Goal: Information Seeking & Learning: Understand process/instructions

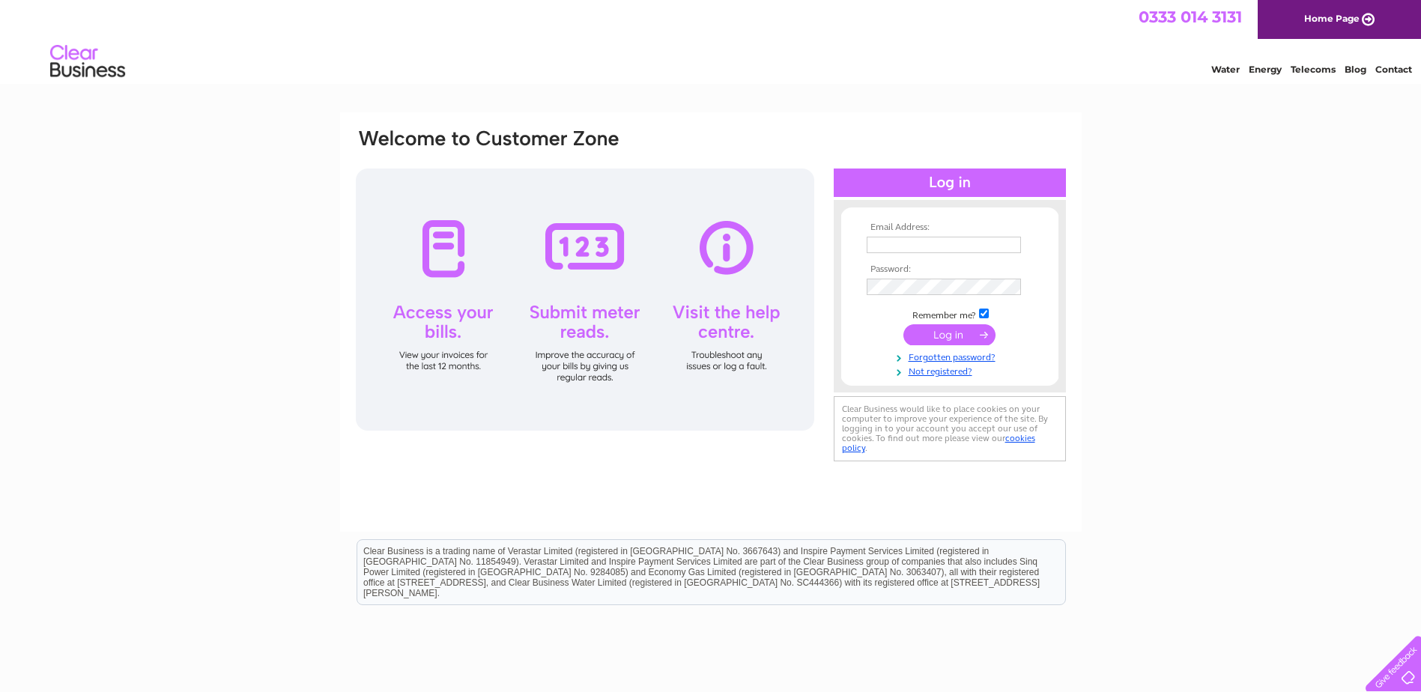
type input "TIM.COLLYER@YAHOO.COM"
click at [959, 335] on input "submit" at bounding box center [949, 334] width 92 height 21
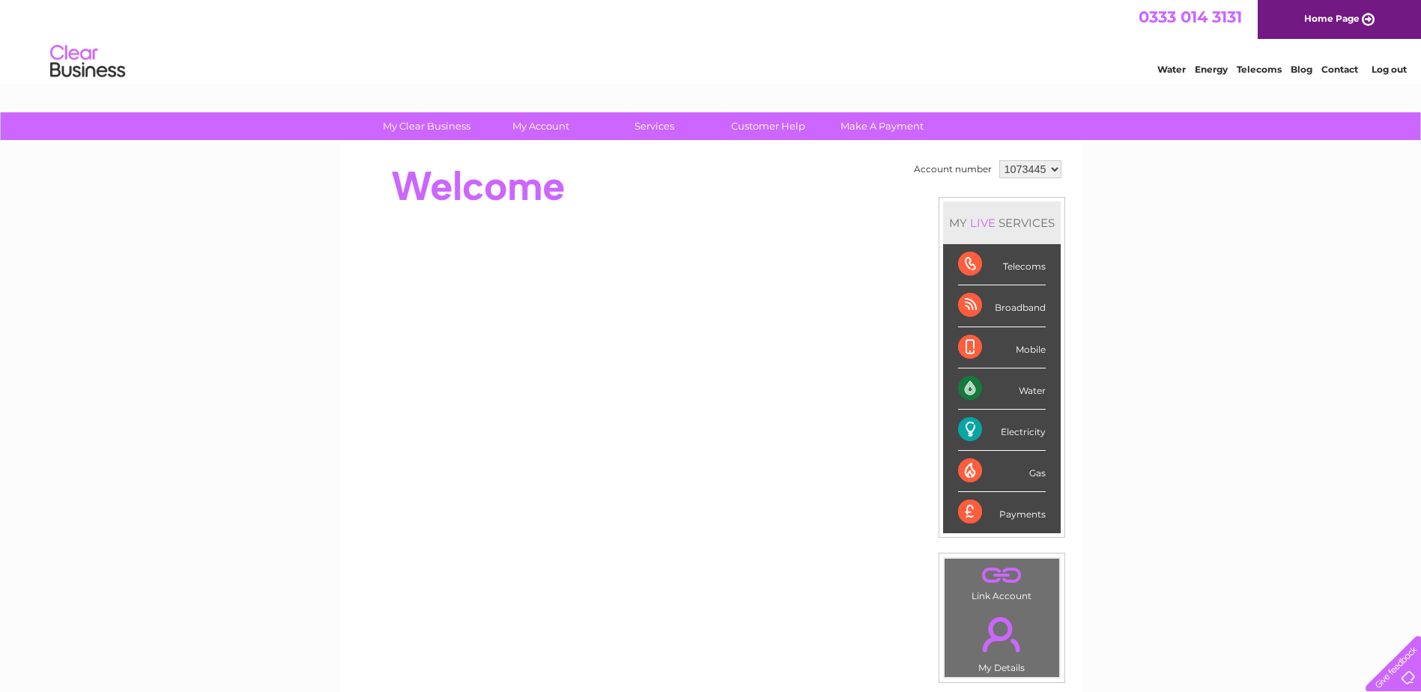
click at [969, 261] on div "Telecoms" at bounding box center [1002, 264] width 88 height 41
click at [1018, 266] on div "Telecoms" at bounding box center [1002, 264] width 88 height 41
click at [769, 122] on link "Customer Help" at bounding box center [768, 126] width 124 height 28
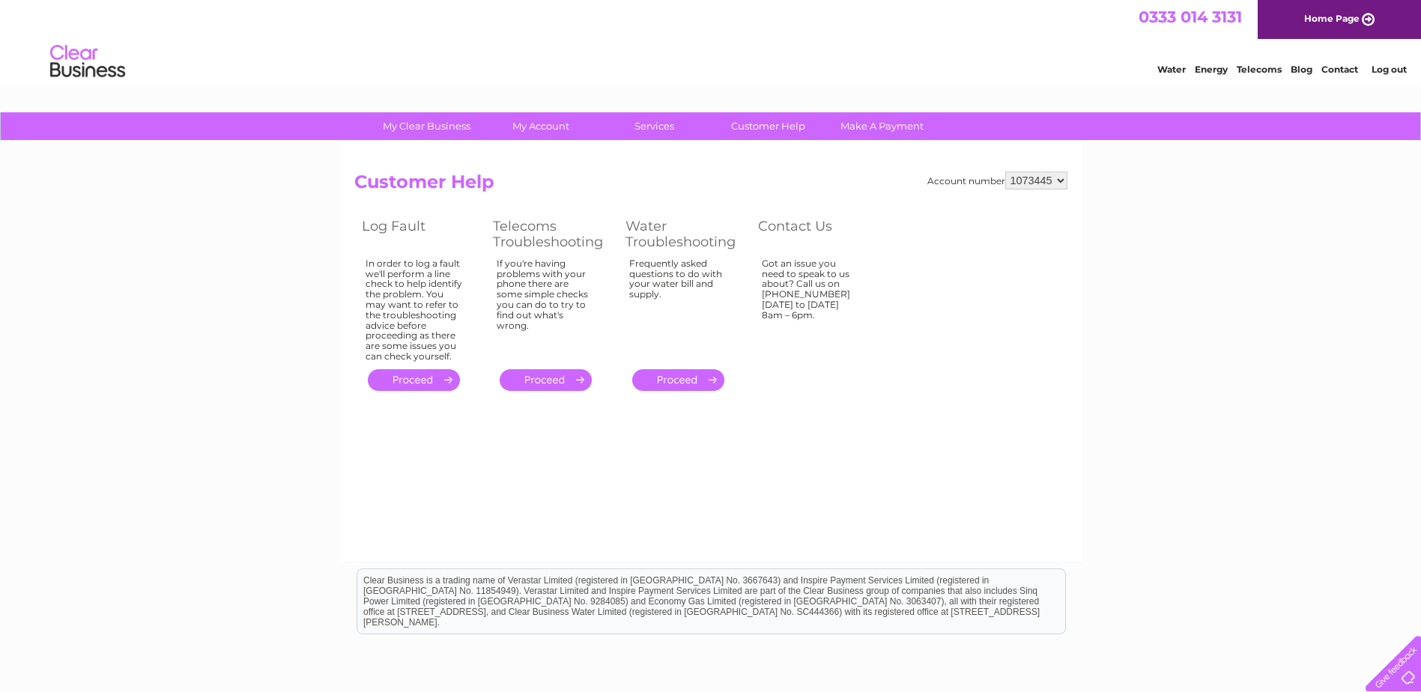
click at [1064, 176] on select "1073445" at bounding box center [1036, 180] width 62 height 18
click at [1065, 176] on select "1073445" at bounding box center [1036, 180] width 62 height 18
click at [541, 379] on link "." at bounding box center [545, 380] width 92 height 22
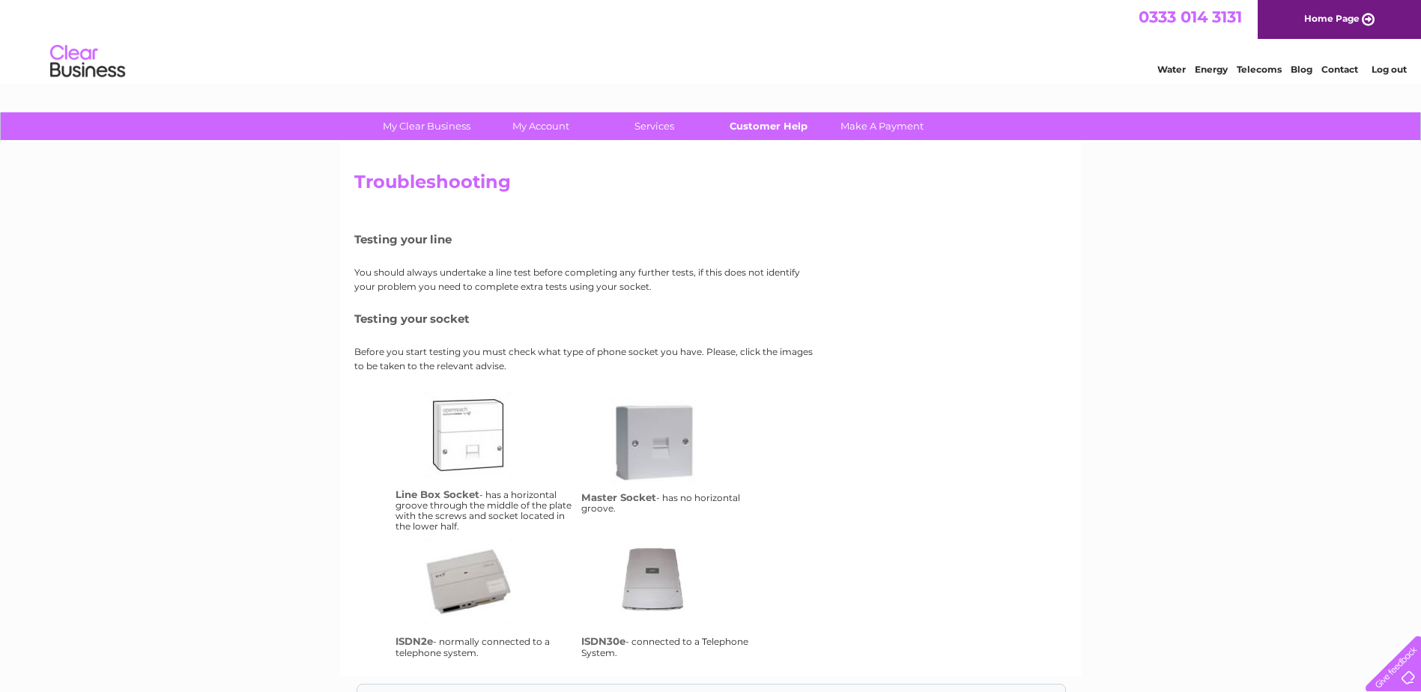
click at [766, 125] on link "Customer Help" at bounding box center [768, 126] width 124 height 28
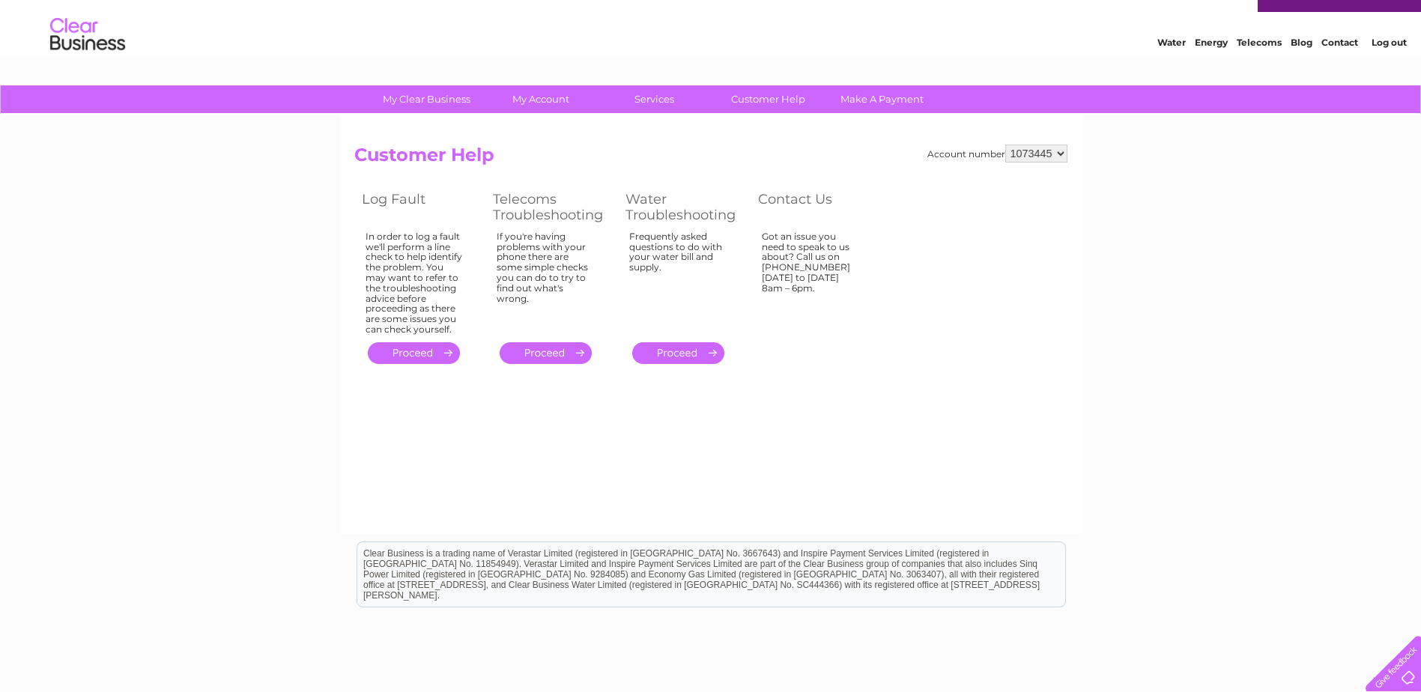
scroll to position [75, 0]
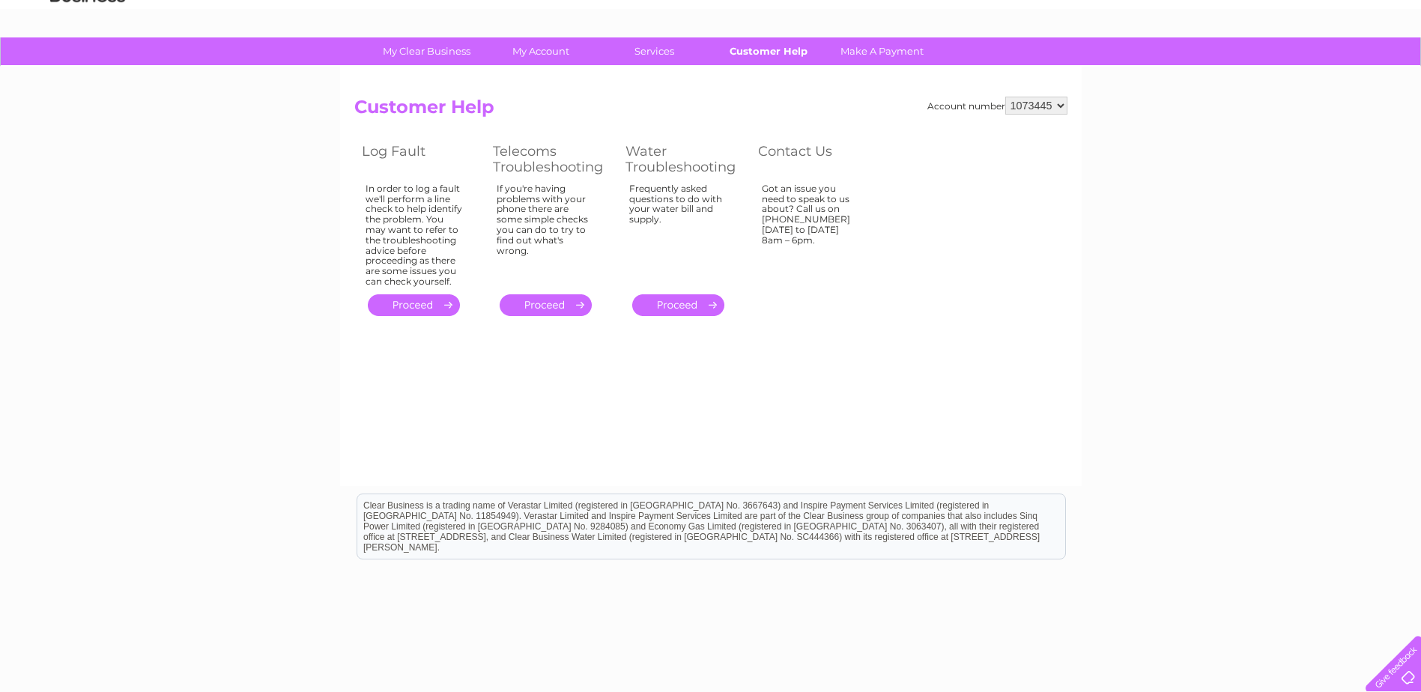
click at [760, 46] on link "Customer Help" at bounding box center [768, 51] width 124 height 28
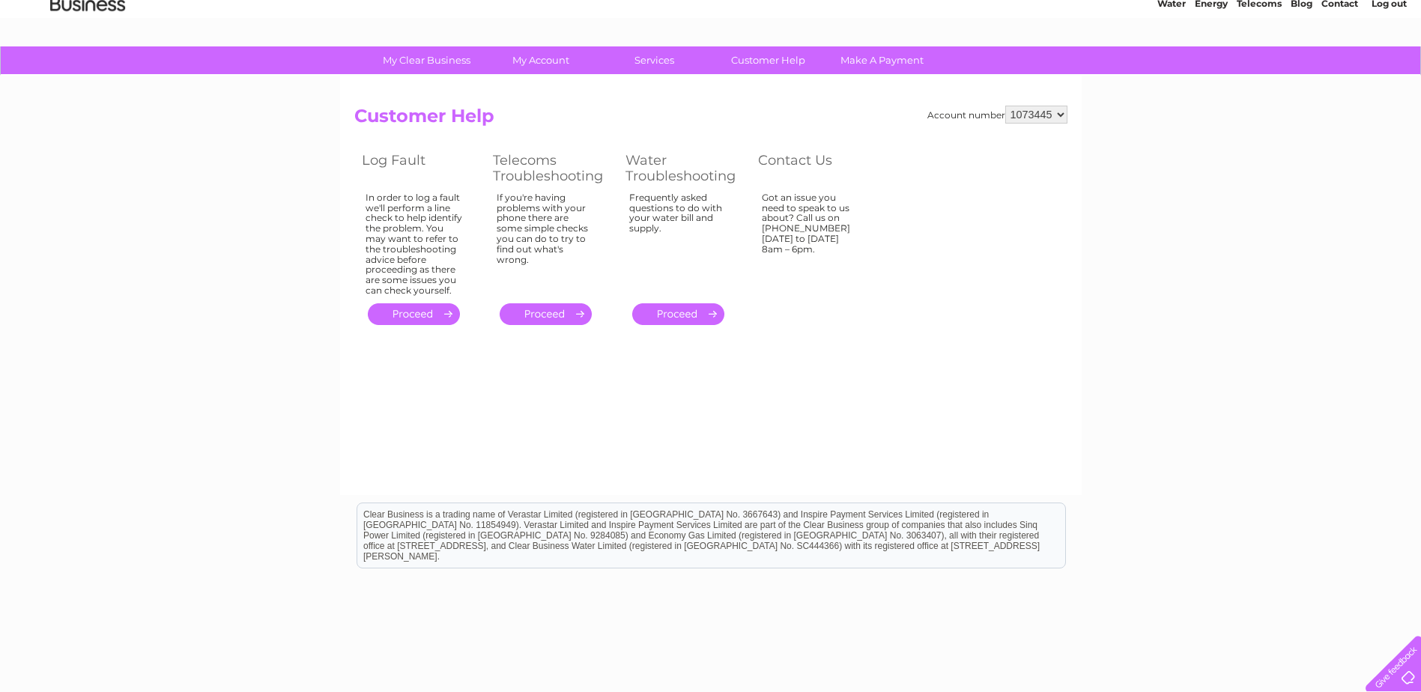
scroll to position [136, 0]
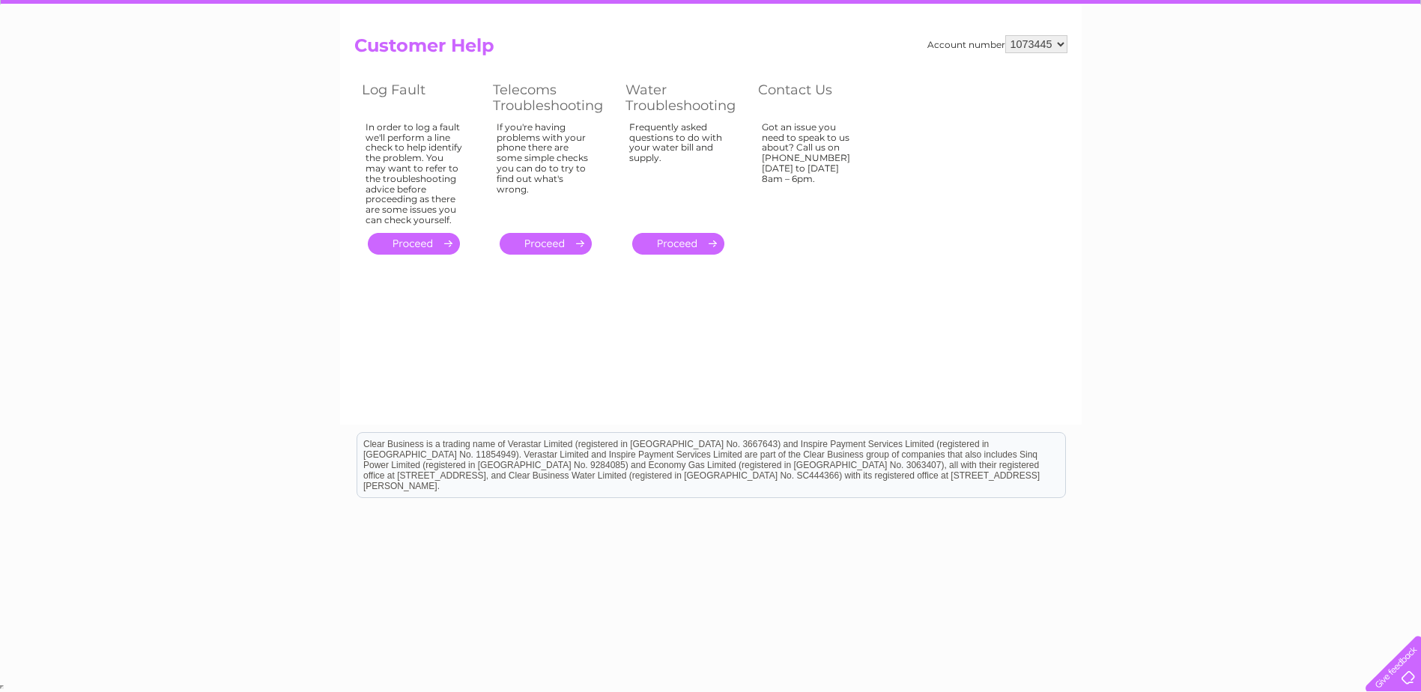
click at [1404, 675] on div at bounding box center [1389, 660] width 61 height 61
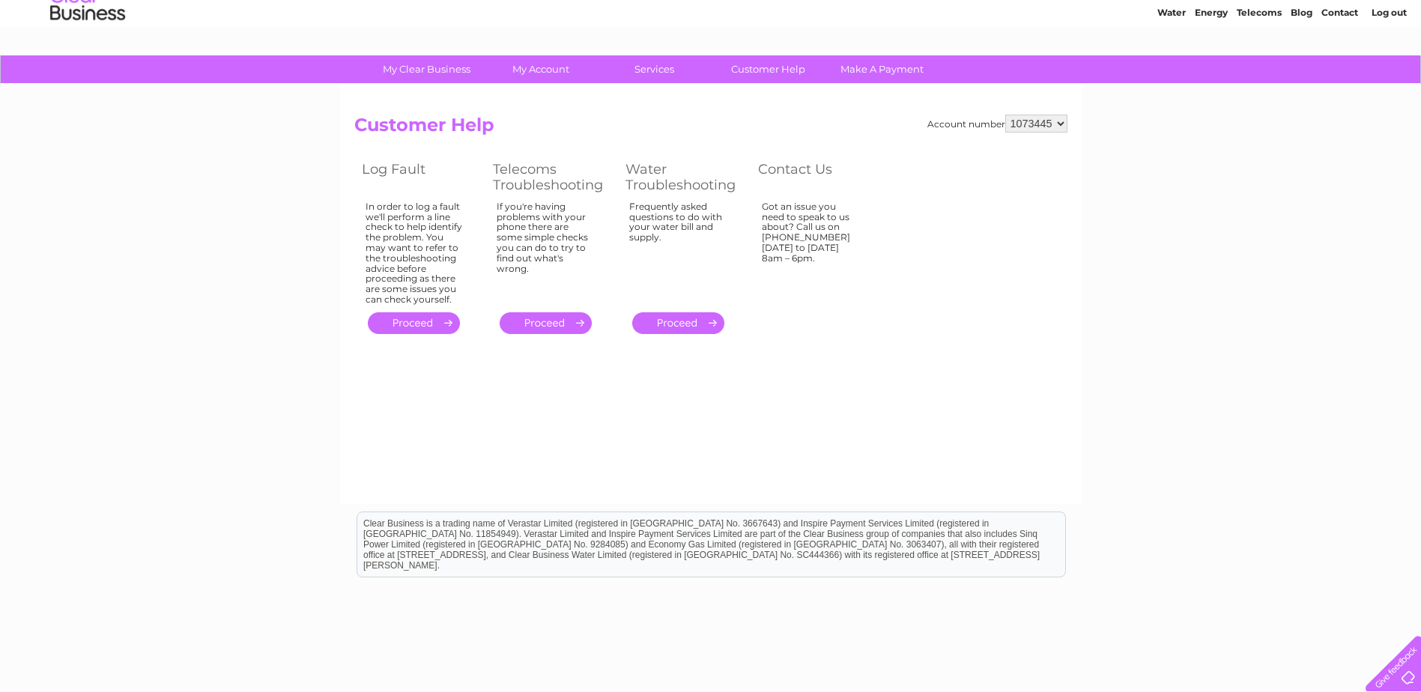
scroll to position [0, 0]
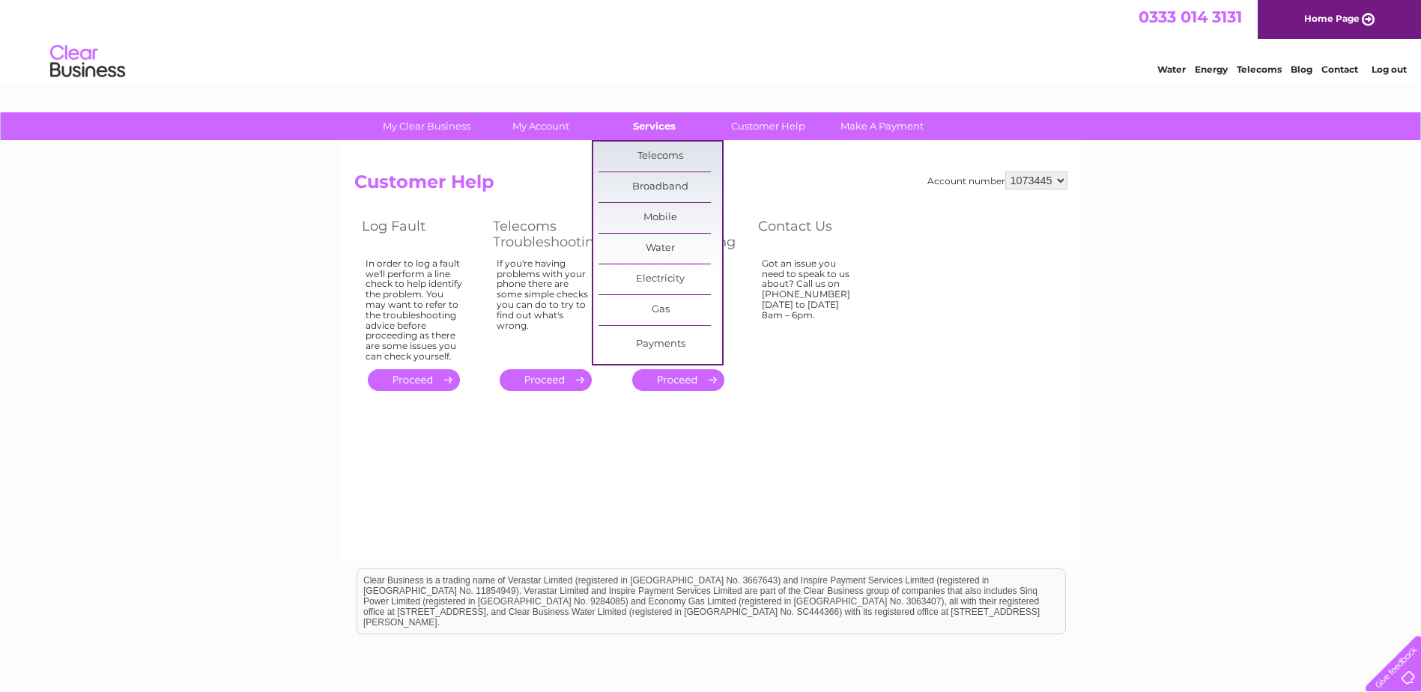
click at [648, 119] on link "Services" at bounding box center [654, 126] width 124 height 28
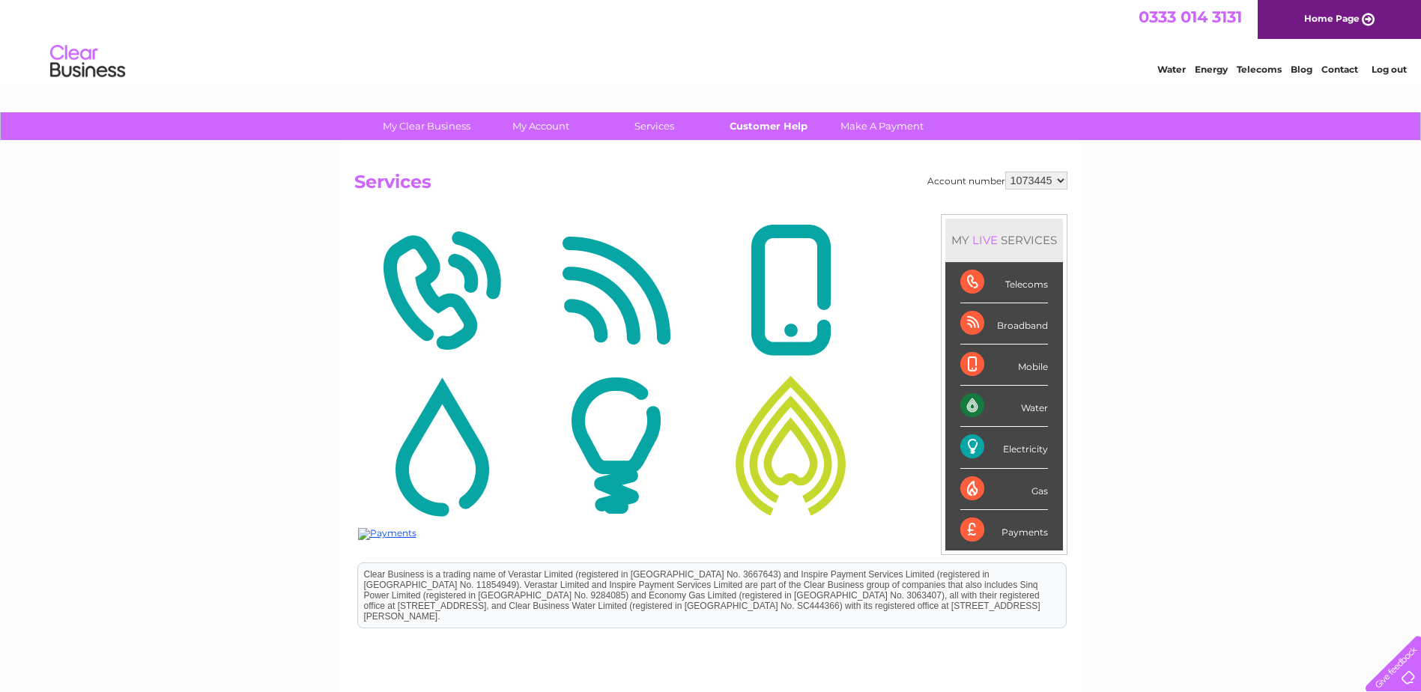
click at [763, 124] on link "Customer Help" at bounding box center [768, 126] width 124 height 28
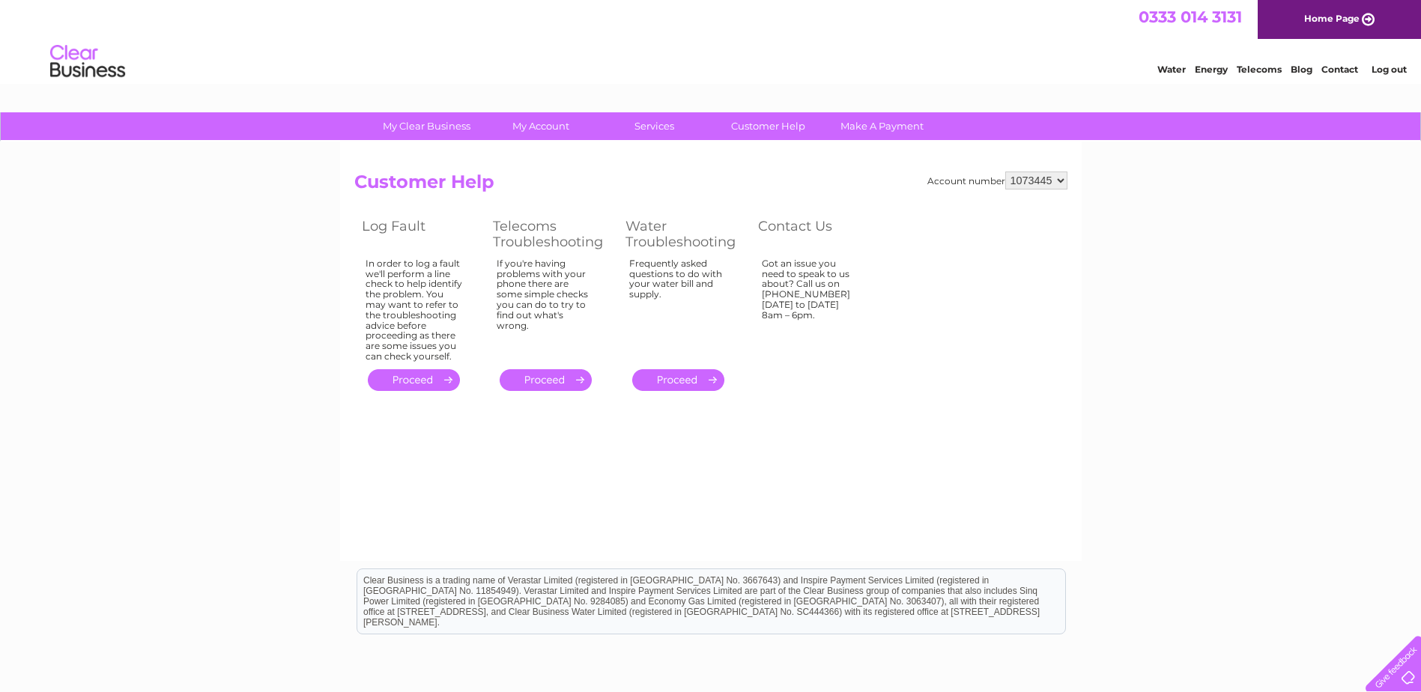
click at [1288, 68] on div "Water Energy Telecoms Blog Contact Log out" at bounding box center [1274, 63] width 294 height 31
